Goal: Check status: Check status

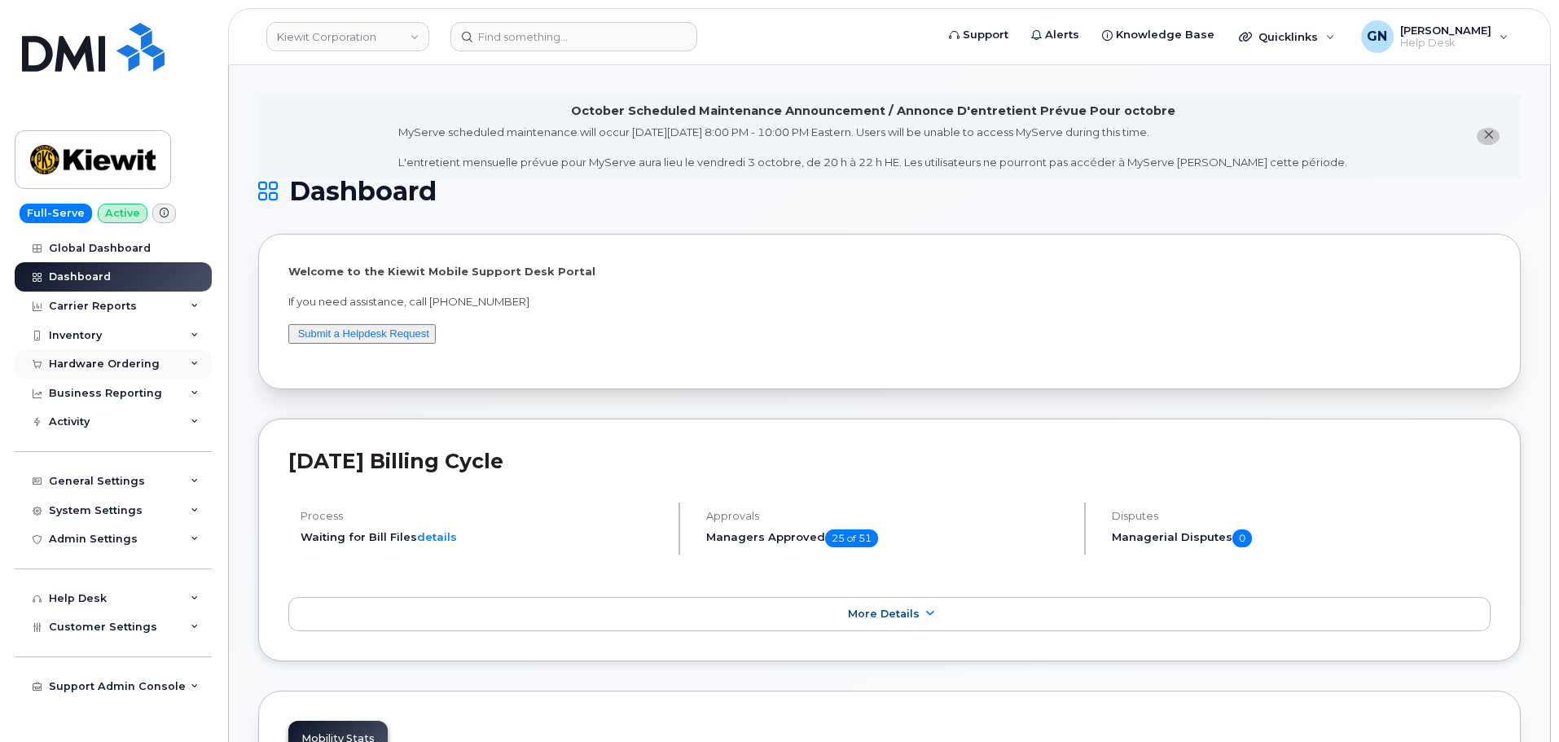
click at [85, 358] on div "Hardware Ordering" at bounding box center [104, 364] width 111 height 13
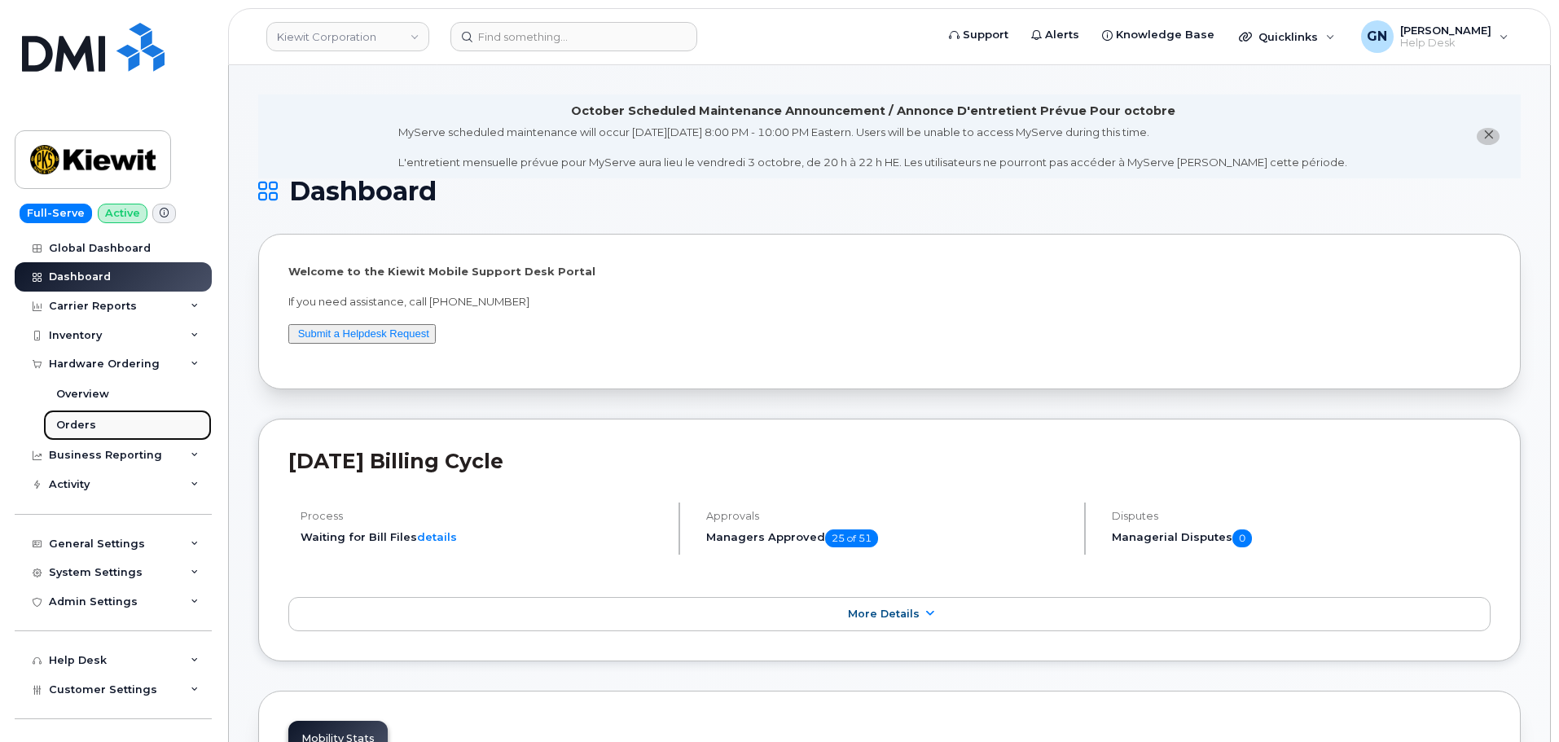
click at [84, 426] on div "Orders" at bounding box center [76, 425] width 40 height 15
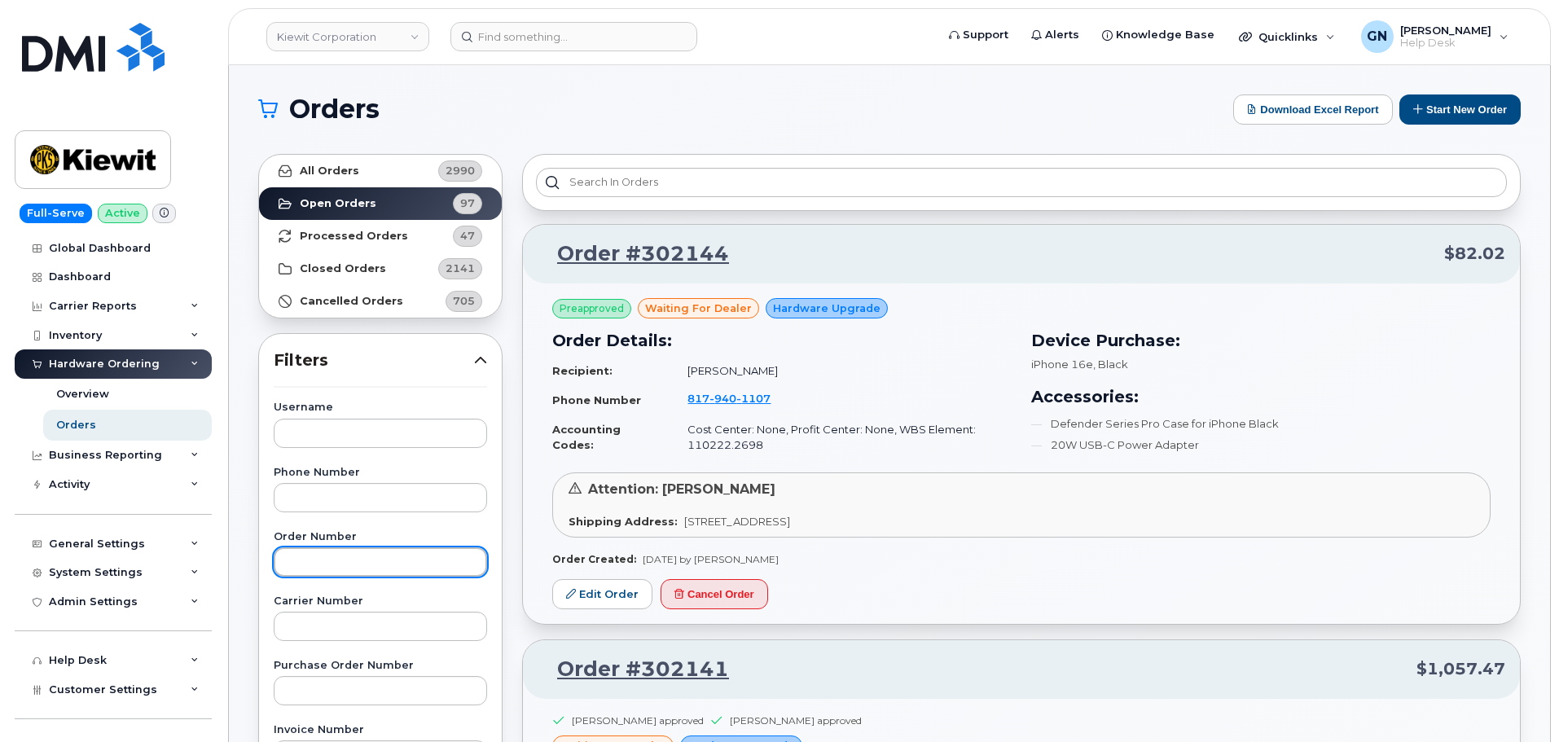
click at [327, 564] on input "text" at bounding box center [380, 561] width 213 height 29
paste input "301747"
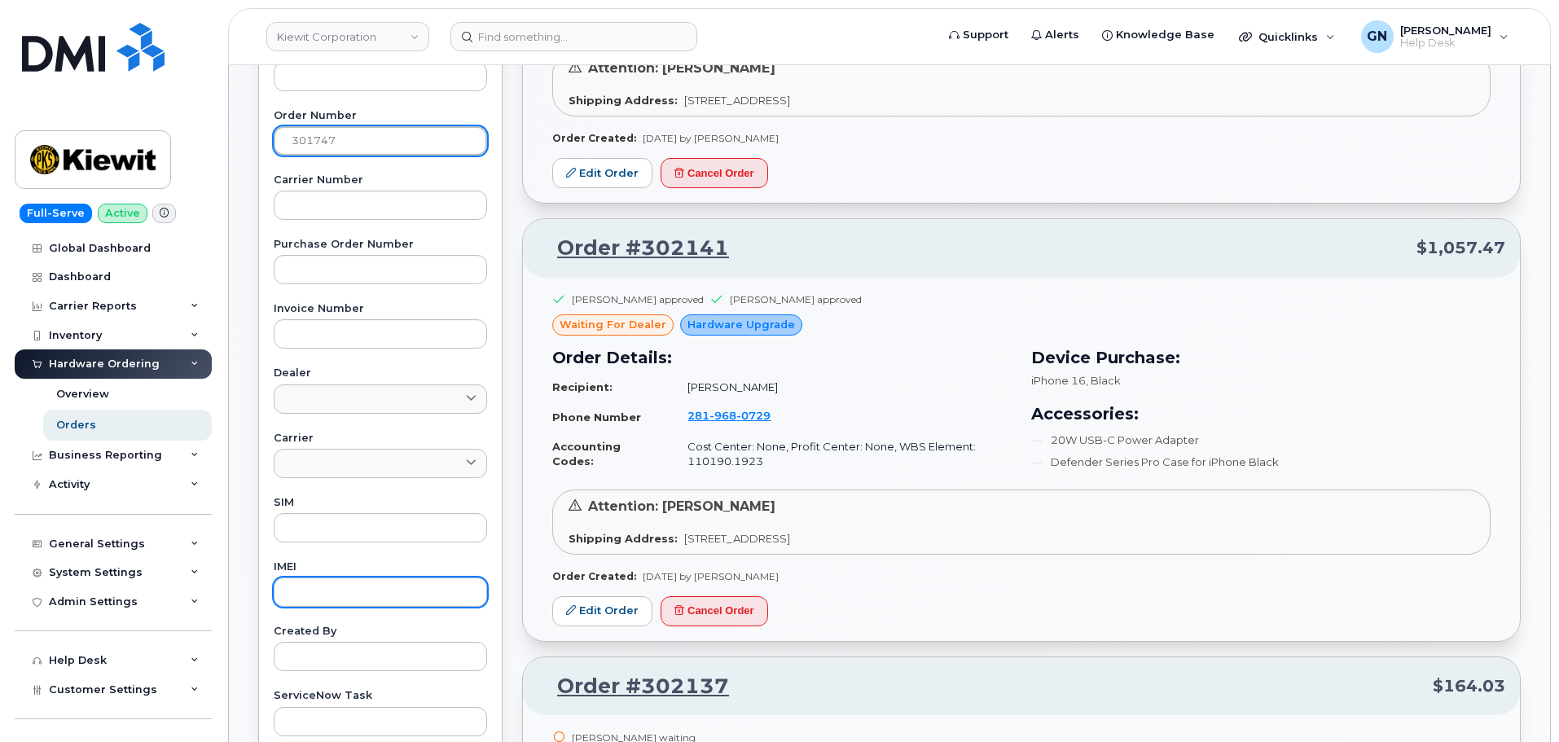
scroll to position [489, 0]
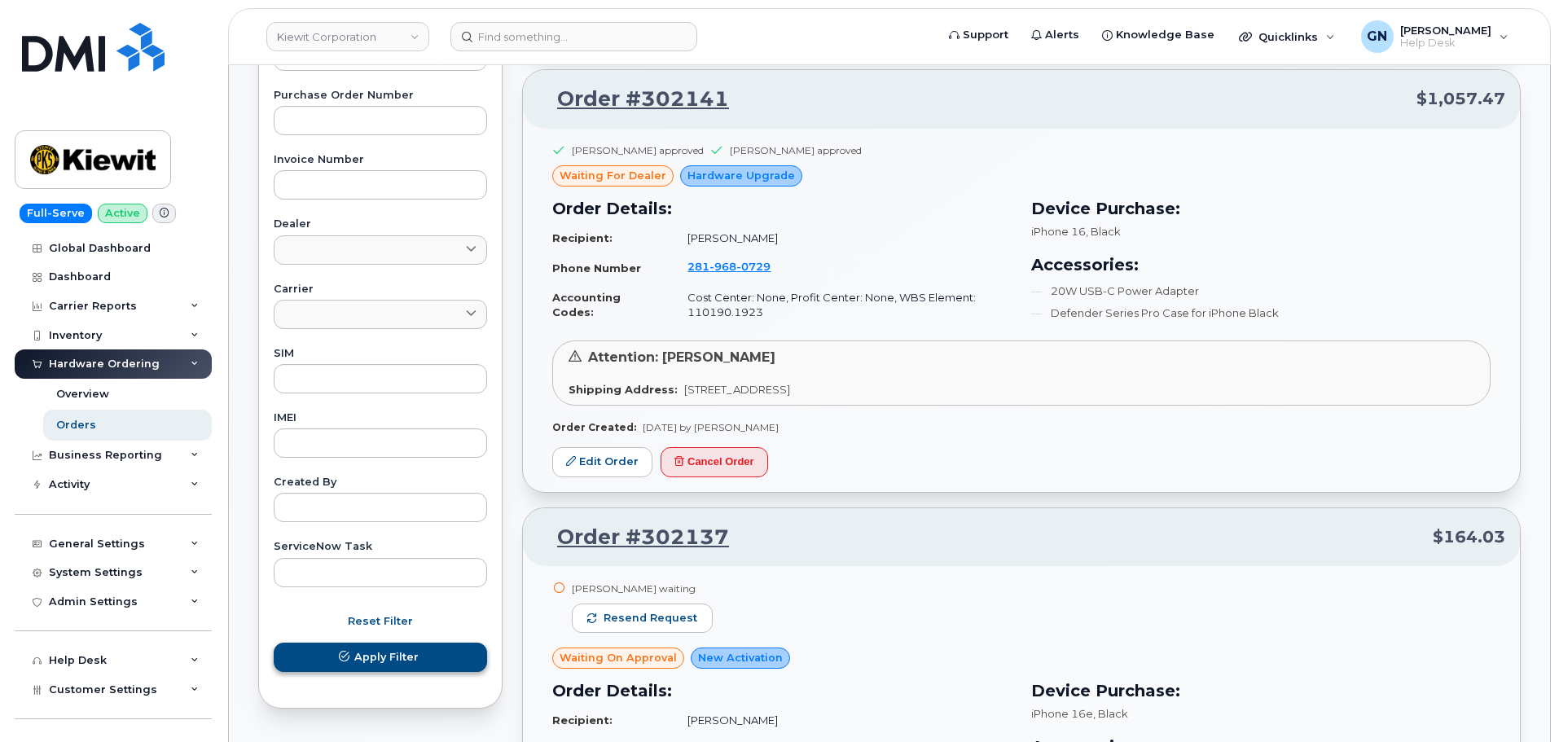
type input "301747"
click at [353, 656] on button "Apply Filter" at bounding box center [380, 657] width 213 height 29
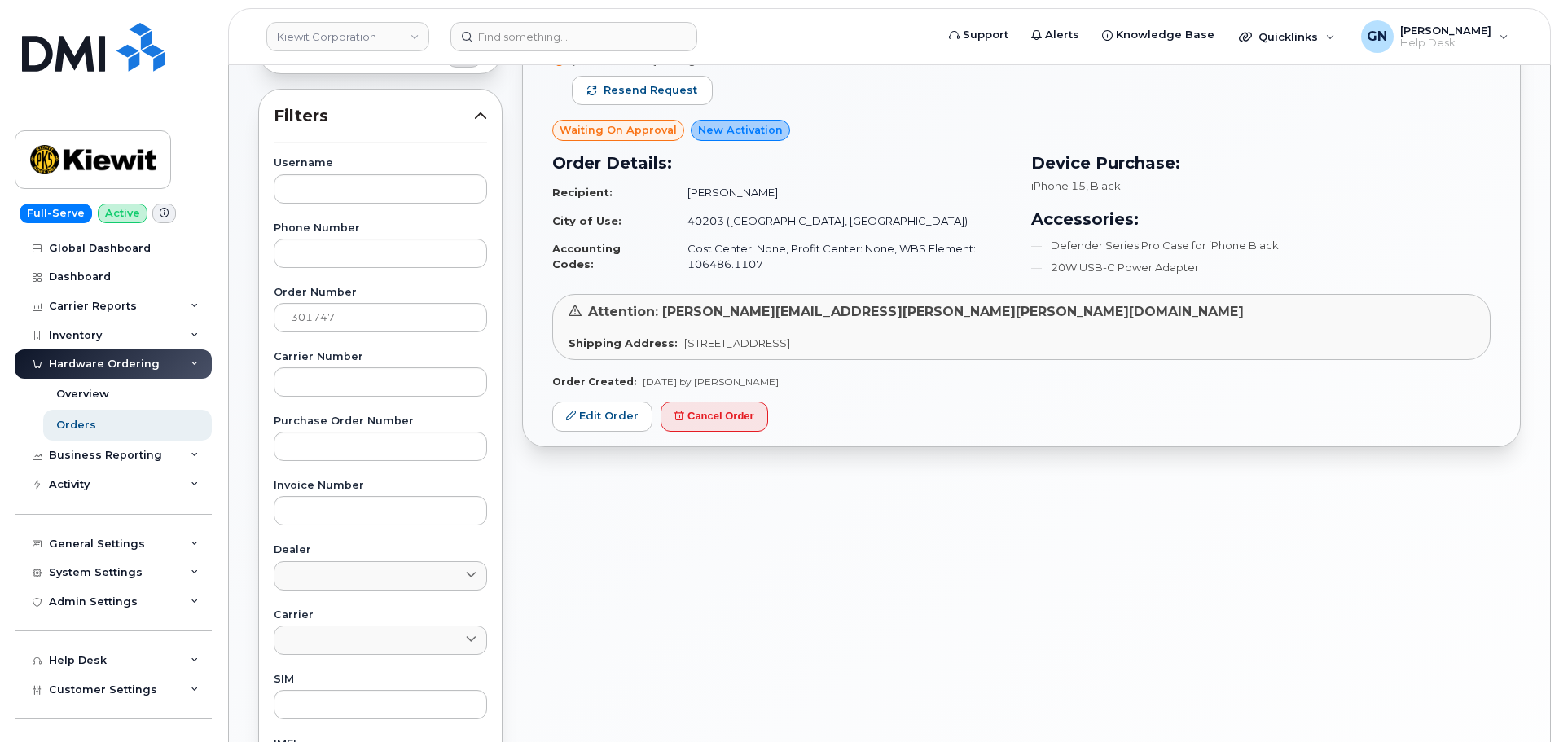
scroll to position [163, 0]
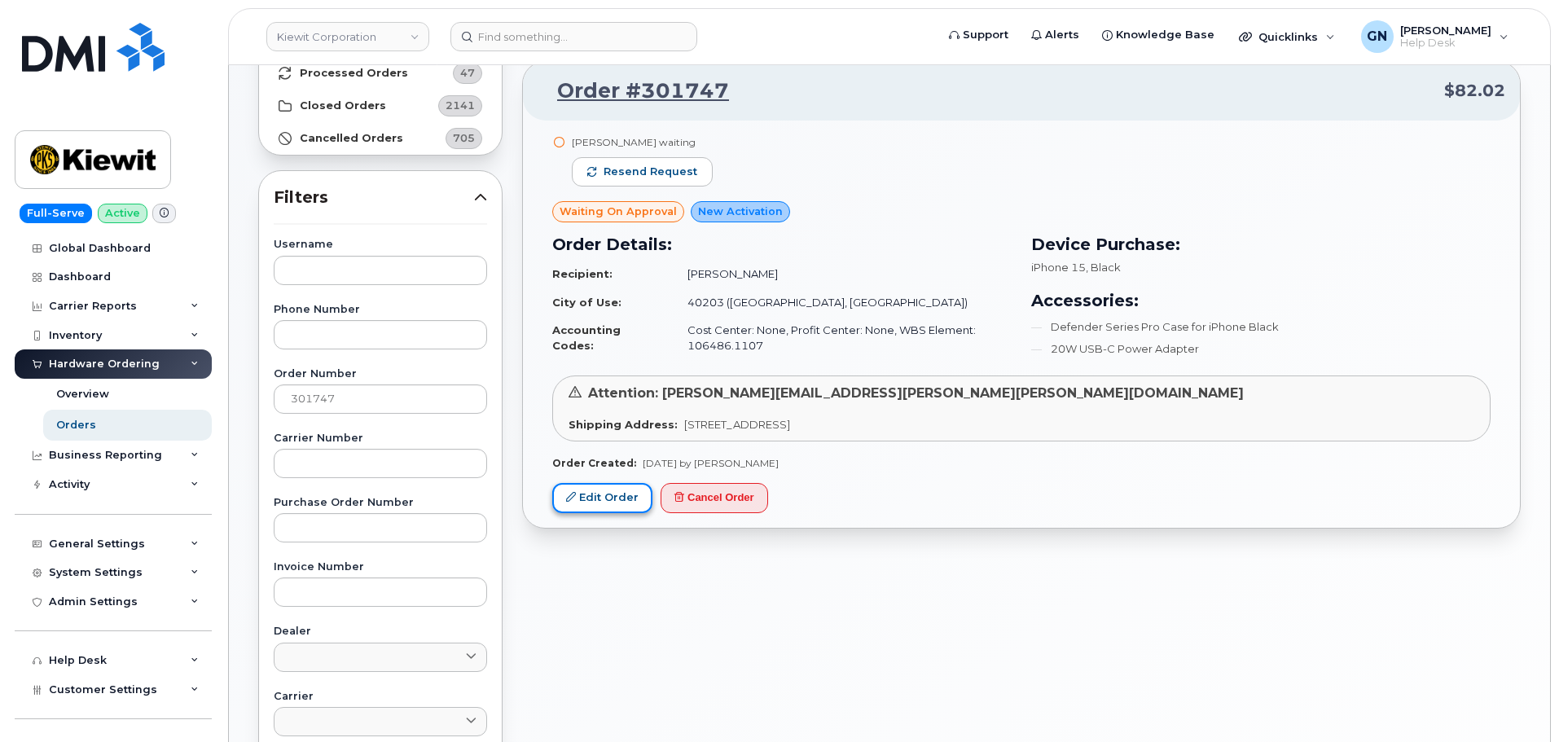
click at [618, 497] on link "Edit Order" at bounding box center [602, 498] width 100 height 30
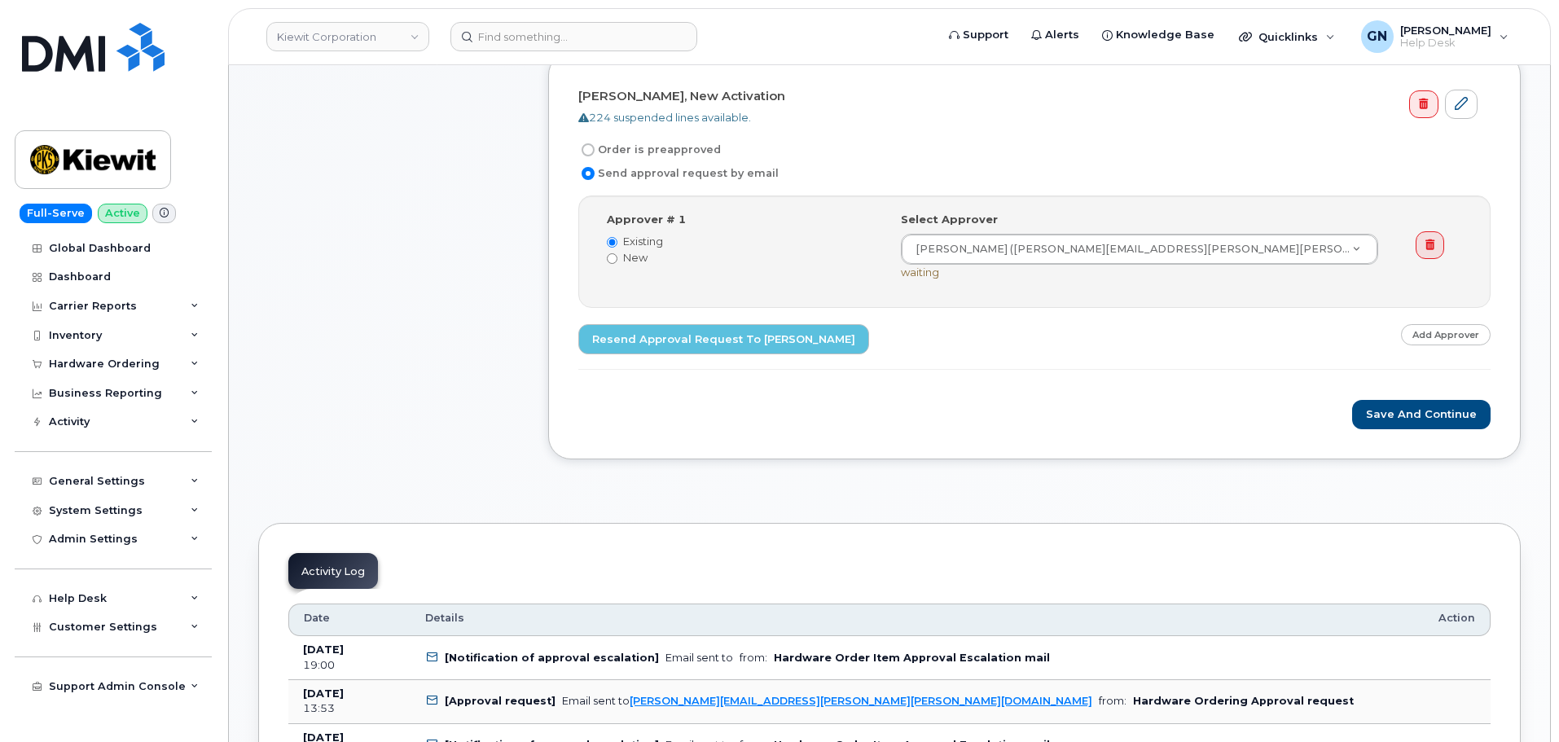
scroll to position [570, 0]
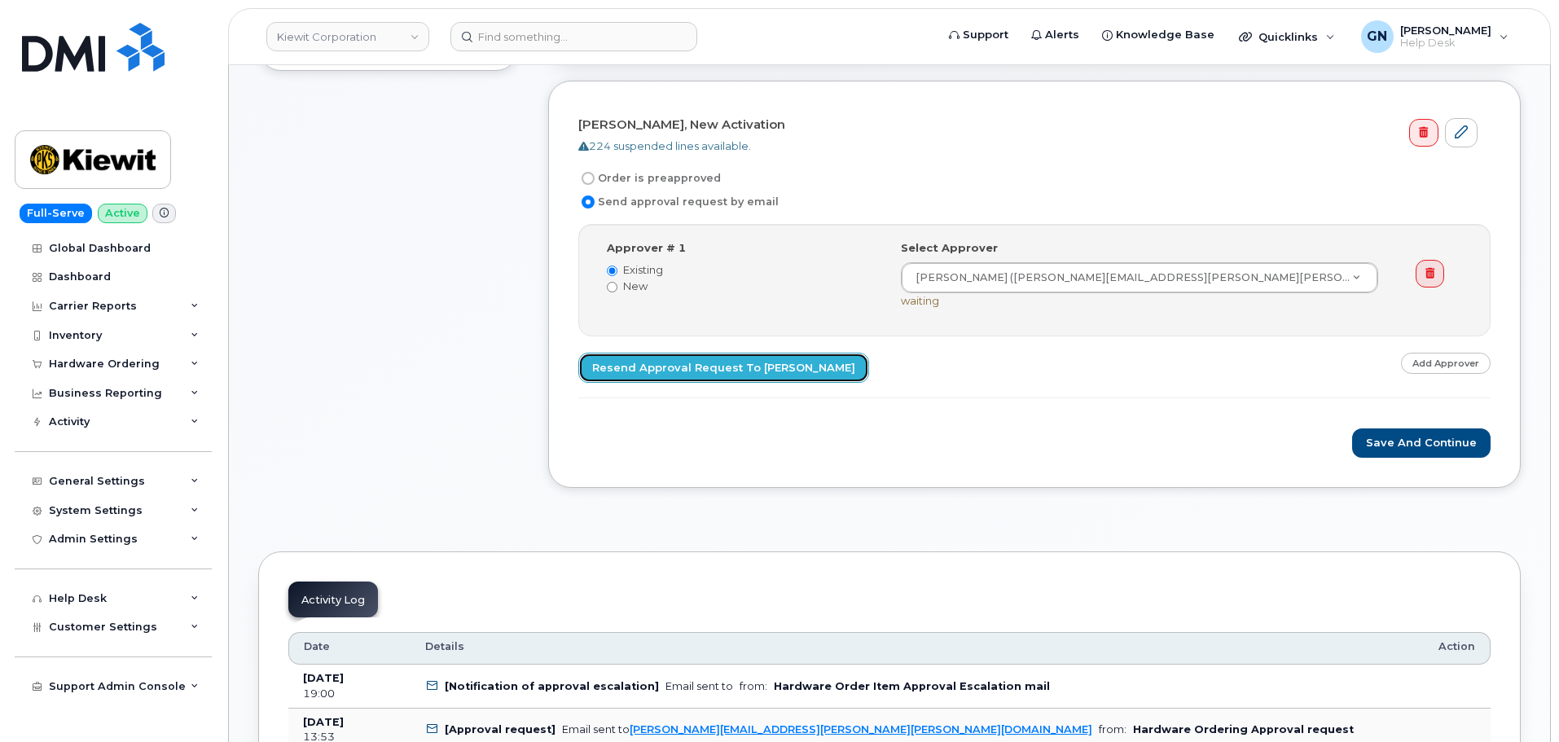
click at [652, 373] on link "Resend Approval Request to Erik Kollberg" at bounding box center [723, 368] width 291 height 30
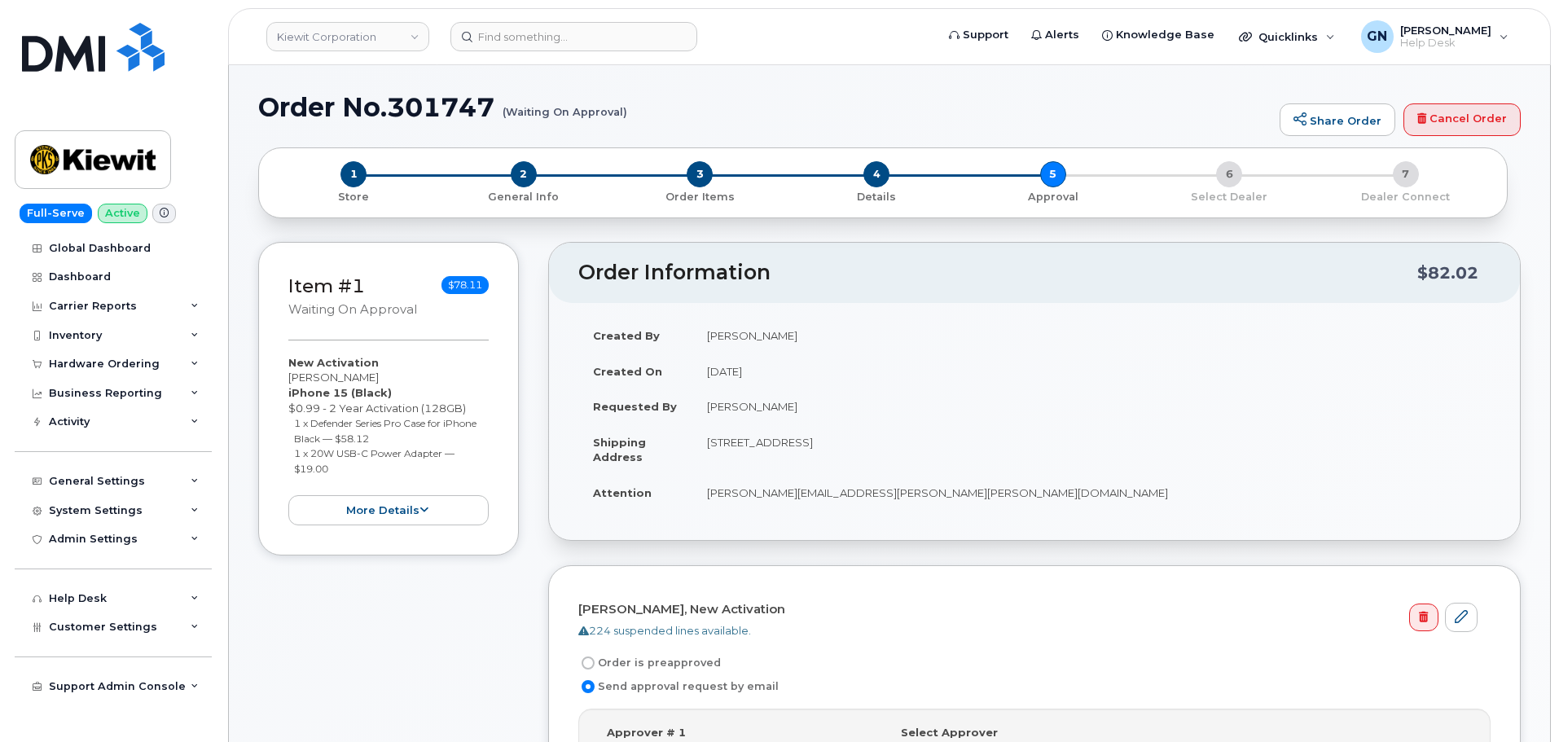
scroll to position [81, 0]
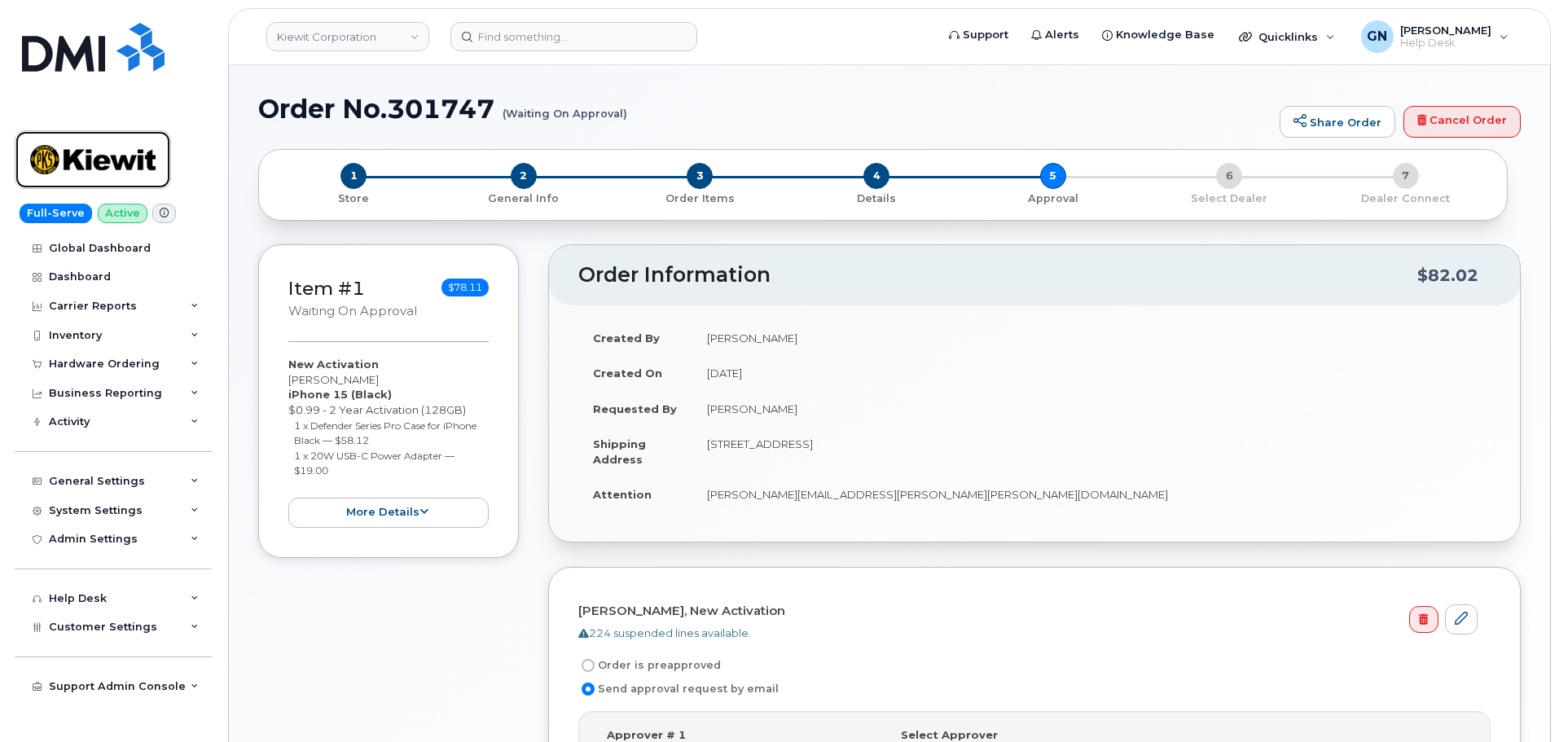
drag, startPoint x: 97, startPoint y: 153, endPoint x: 116, endPoint y: 142, distance: 22.6
click at [97, 153] on img at bounding box center [92, 159] width 125 height 47
